Goal: Transaction & Acquisition: Download file/media

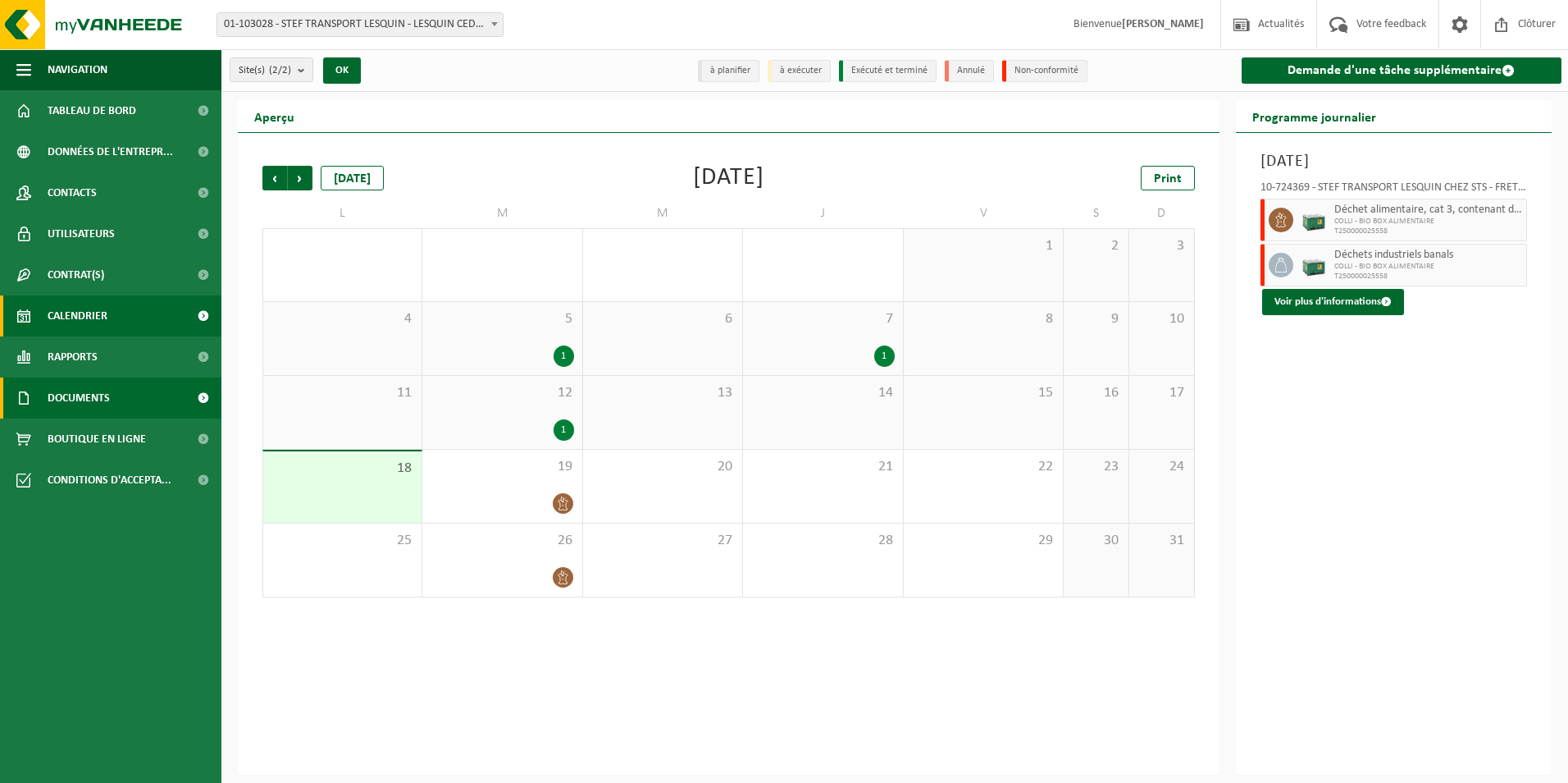
click at [196, 400] on span at bounding box center [203, 397] width 37 height 41
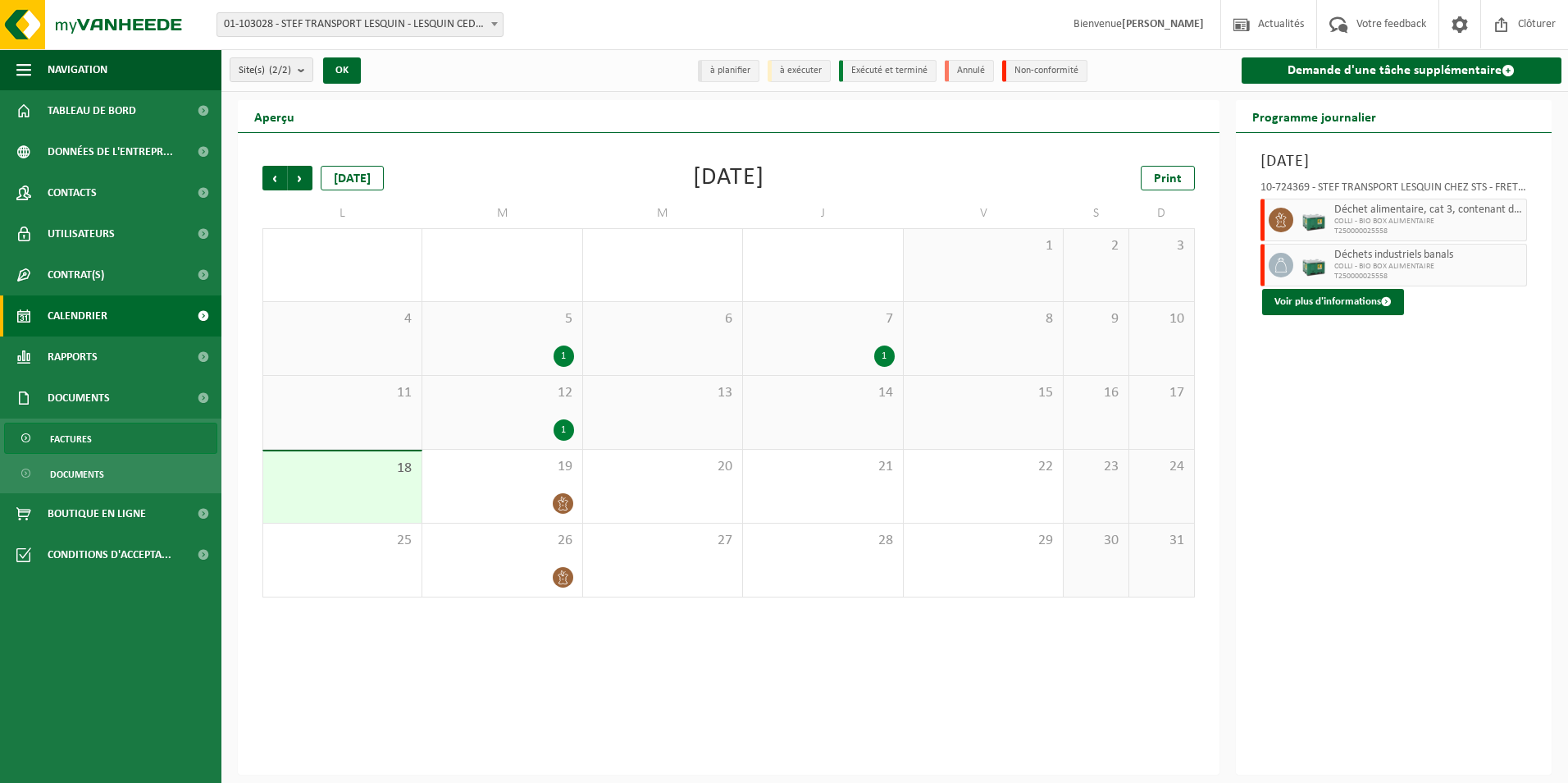
click at [90, 430] on span "Factures" at bounding box center [71, 438] width 42 height 31
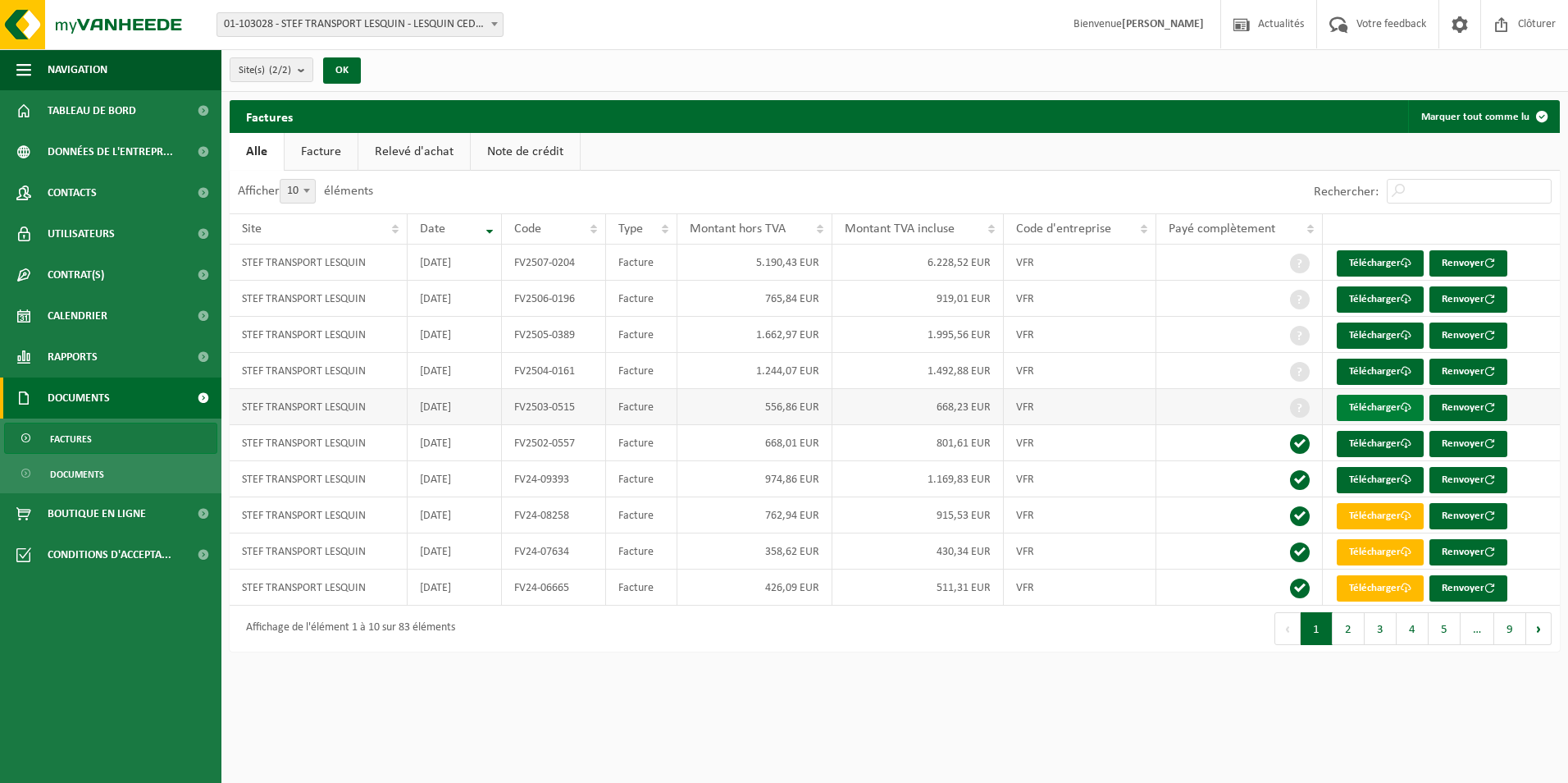
click at [1379, 403] on link "Télécharger" at bounding box center [1379, 407] width 87 height 26
click at [1366, 367] on link "Télécharger" at bounding box center [1379, 372] width 87 height 26
click at [1387, 331] on link "Télécharger" at bounding box center [1379, 336] width 87 height 26
click at [1390, 298] on link "Télécharger" at bounding box center [1379, 300] width 87 height 26
click at [1398, 255] on link "Télécharger" at bounding box center [1379, 264] width 87 height 26
